Goal: Information Seeking & Learning: Learn about a topic

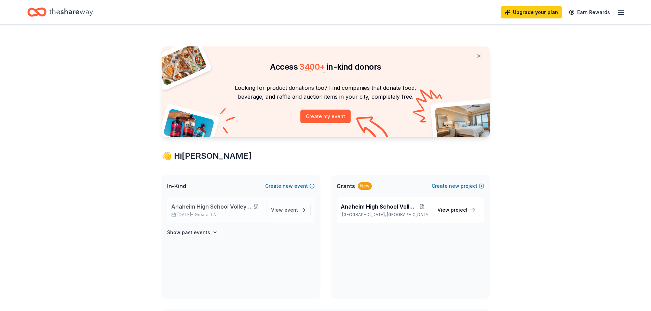
click at [224, 209] on span "Anaheim High School Volleyball Fundraiser" at bounding box center [211, 207] width 80 height 8
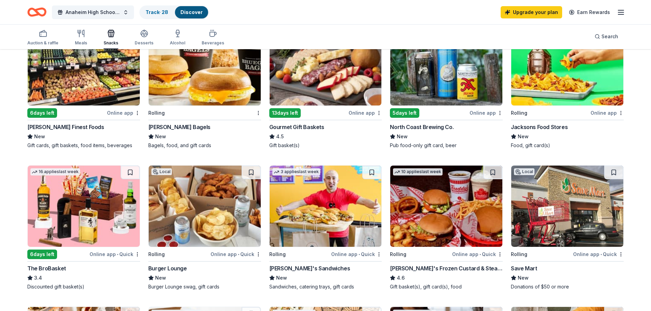
scroll to position [103, 0]
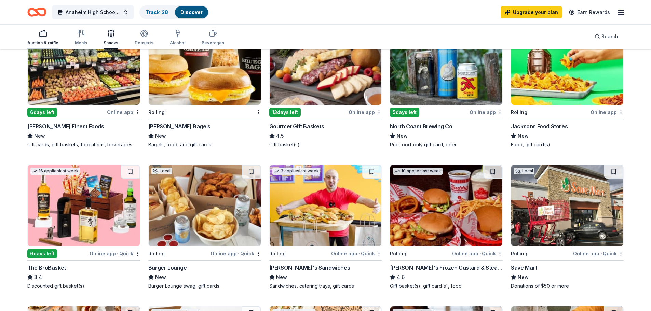
click at [39, 40] on div "Auction & raffle" at bounding box center [42, 42] width 31 height 5
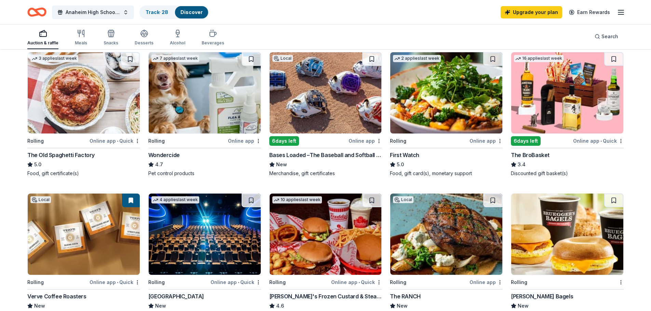
scroll to position [376, 0]
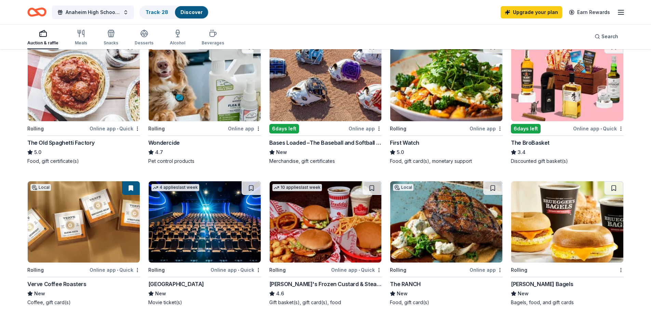
click at [561, 247] on img at bounding box center [567, 221] width 112 height 81
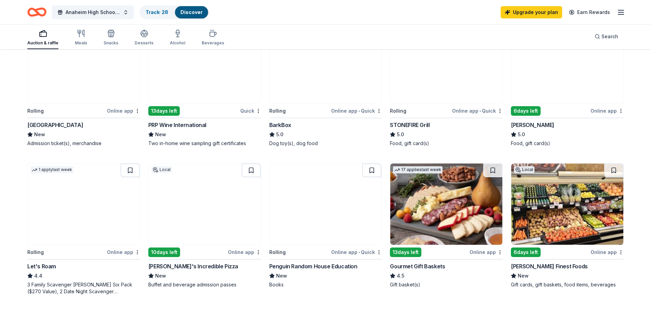
scroll to position [103, 0]
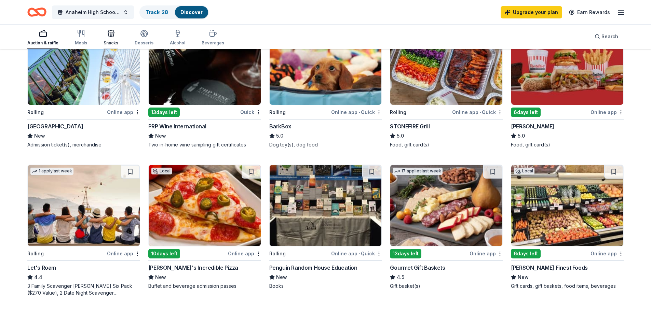
click at [116, 37] on div "button" at bounding box center [111, 33] width 15 height 8
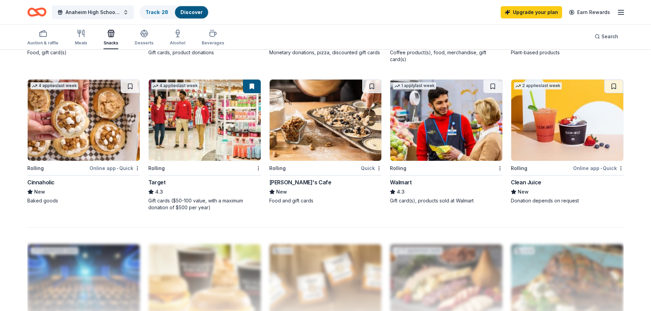
scroll to position [478, 0]
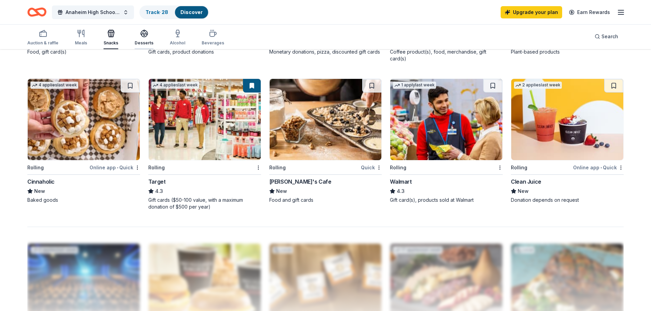
click at [146, 37] on icon "button" at bounding box center [144, 33] width 8 height 8
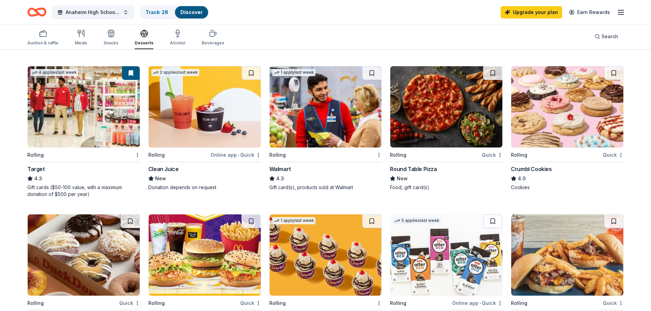
scroll to position [342, 0]
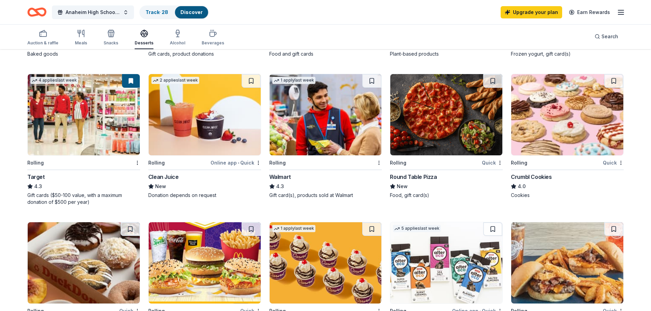
click at [460, 141] on img at bounding box center [446, 114] width 112 height 81
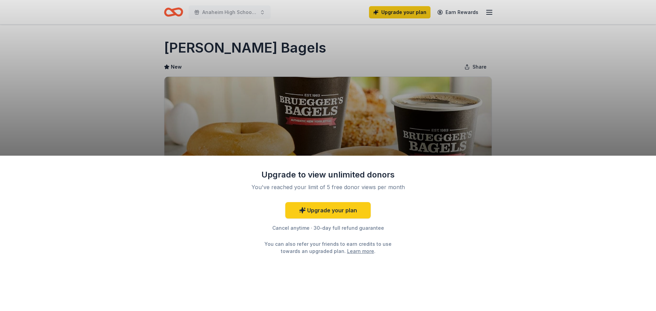
click at [576, 89] on div "Upgrade to view unlimited donors You've reached your limit of 5 free donor view…" at bounding box center [328, 155] width 656 height 311
click at [575, 86] on div "Upgrade to view unlimited donors You've reached your limit of 5 free donor view…" at bounding box center [328, 155] width 656 height 311
click at [355, 206] on link "Upgrade your plan" at bounding box center [327, 210] width 85 height 16
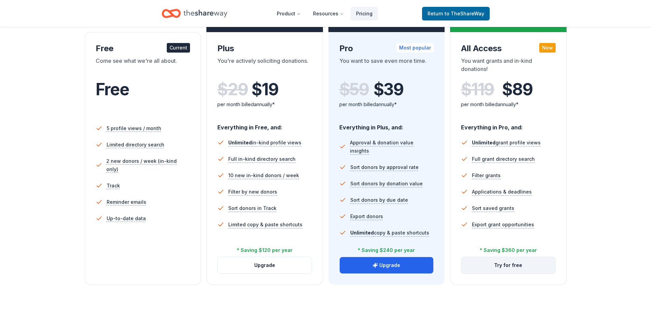
scroll to position [103, 0]
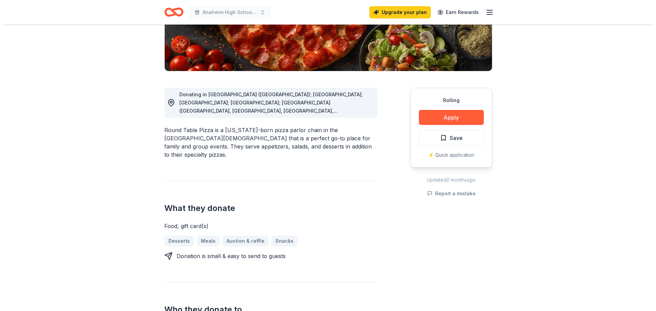
scroll to position [137, 0]
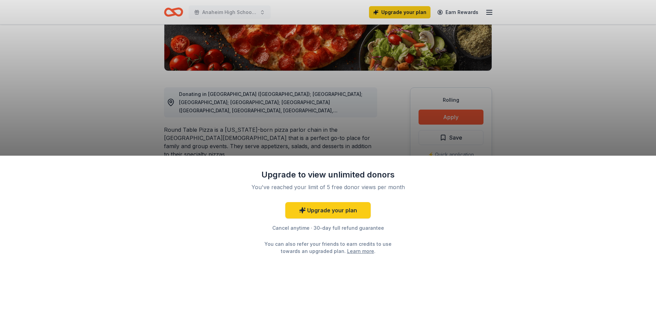
click at [451, 117] on div "Upgrade to view unlimited donors You've reached your limit of 5 free donor view…" at bounding box center [328, 155] width 656 height 311
click at [562, 124] on div "Upgrade to view unlimited donors You've reached your limit of 5 free donor view…" at bounding box center [328, 155] width 656 height 311
